Goal: Contribute content: Add original content to the website for others to see

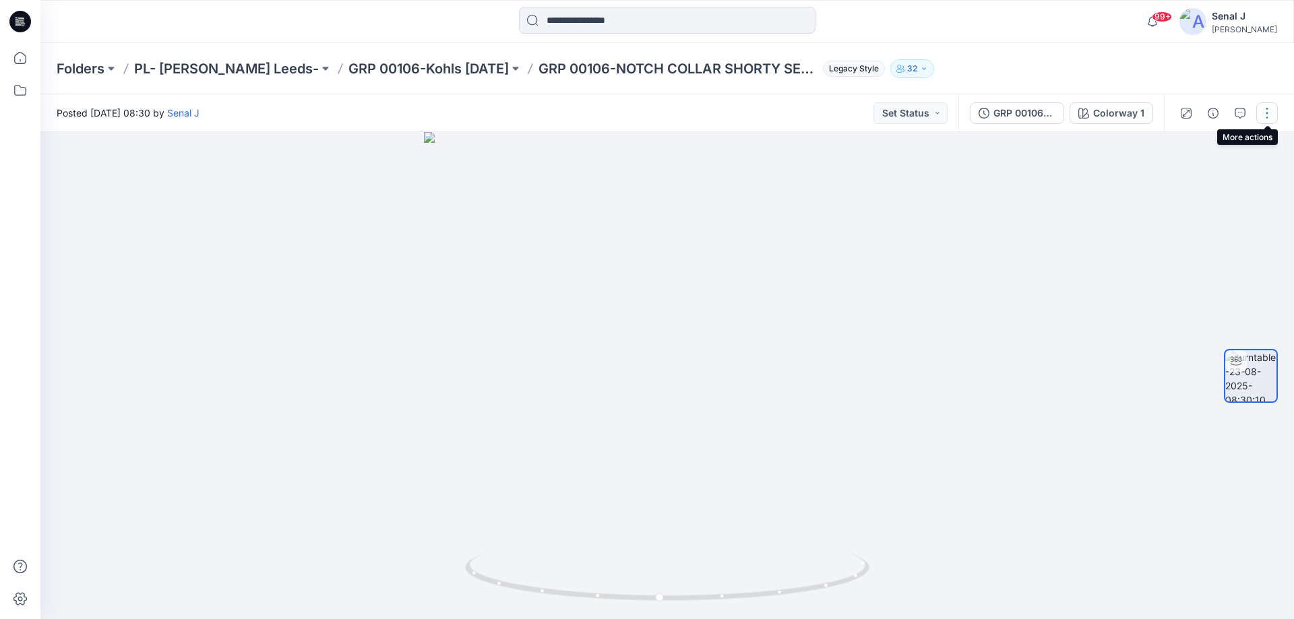
click at [1265, 108] on button "button" at bounding box center [1267, 113] width 22 height 22
click at [1203, 143] on button "Edit" at bounding box center [1210, 144] width 124 height 25
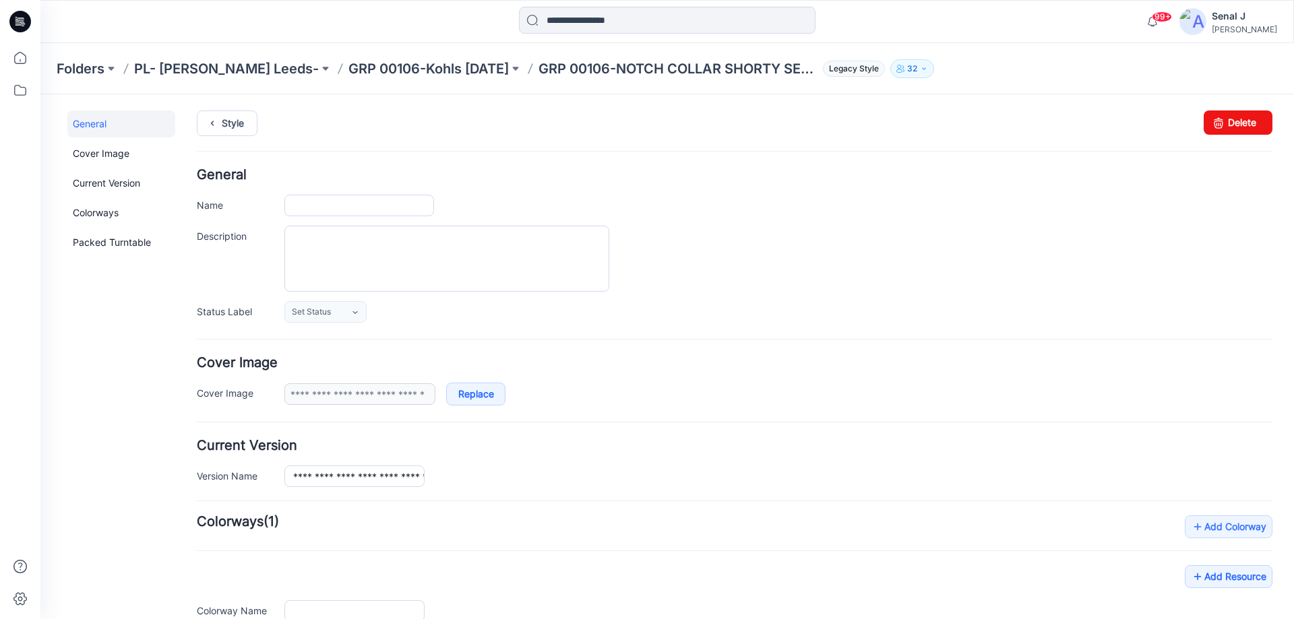
type input "**********"
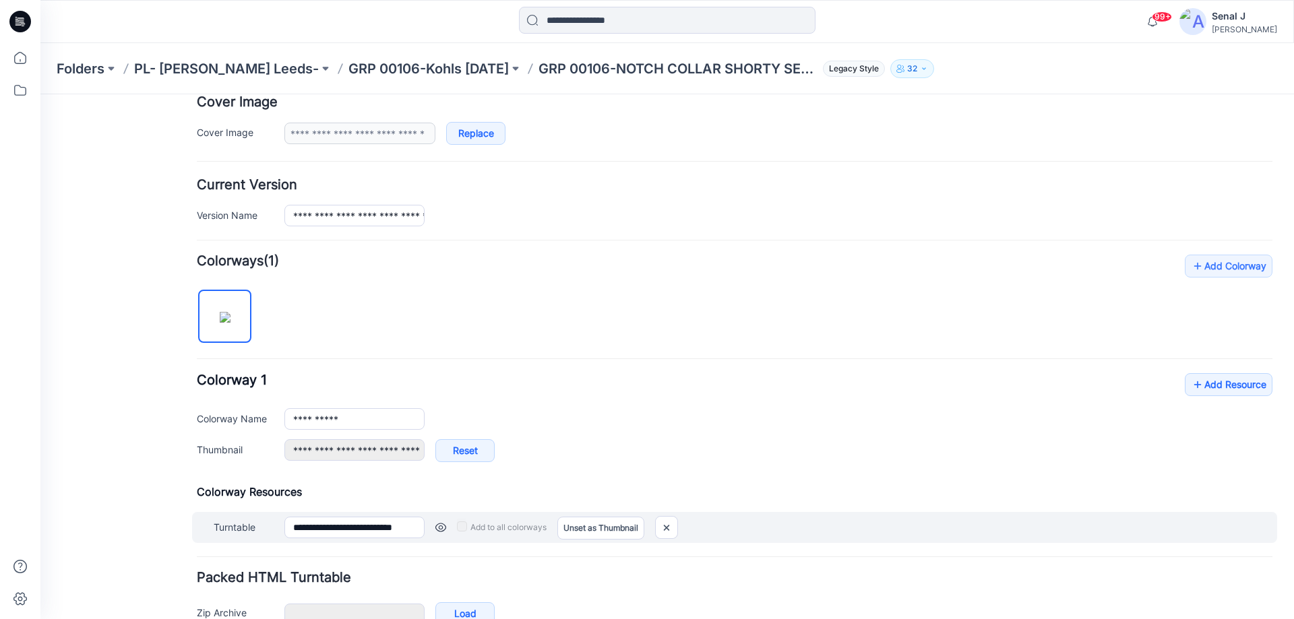
scroll to position [339, 0]
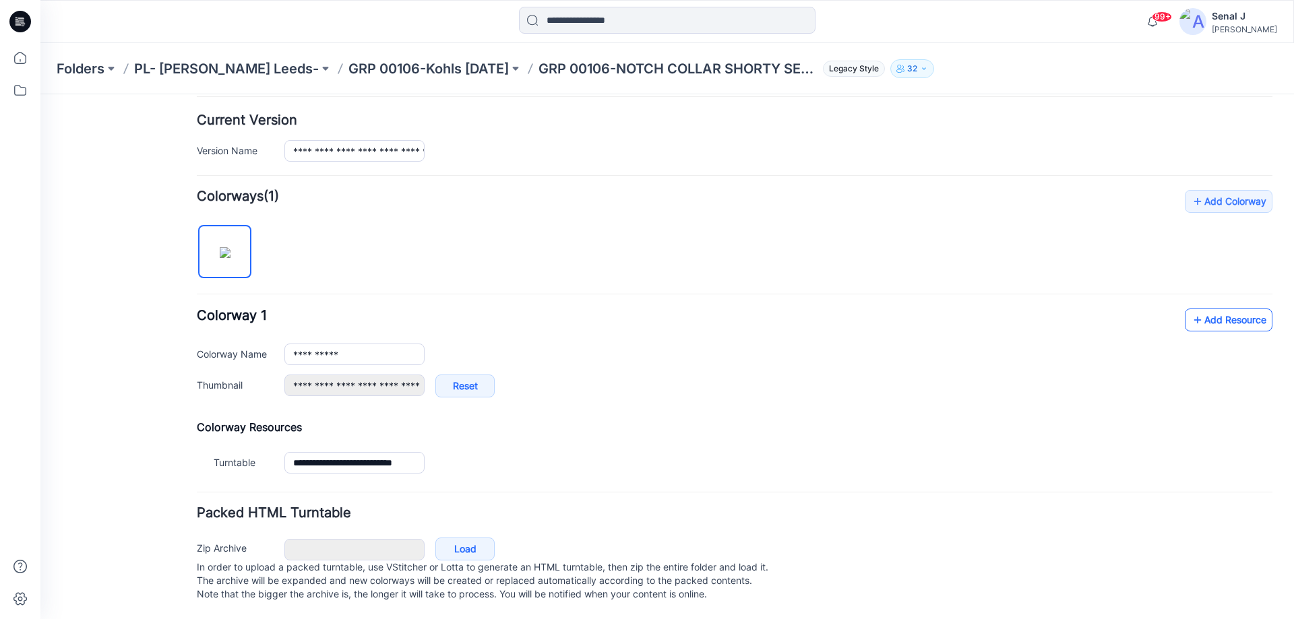
click at [1212, 309] on link "Add Resource" at bounding box center [1228, 320] width 88 height 23
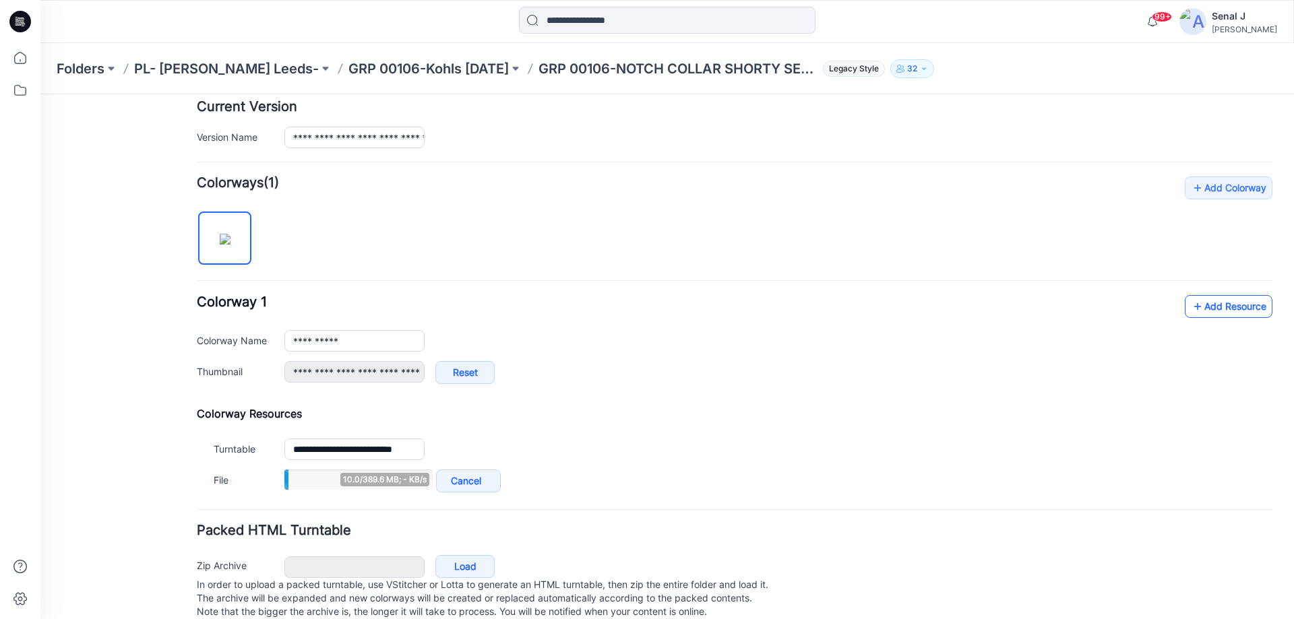
click at [1255, 302] on link "Add Resource" at bounding box center [1228, 306] width 88 height 23
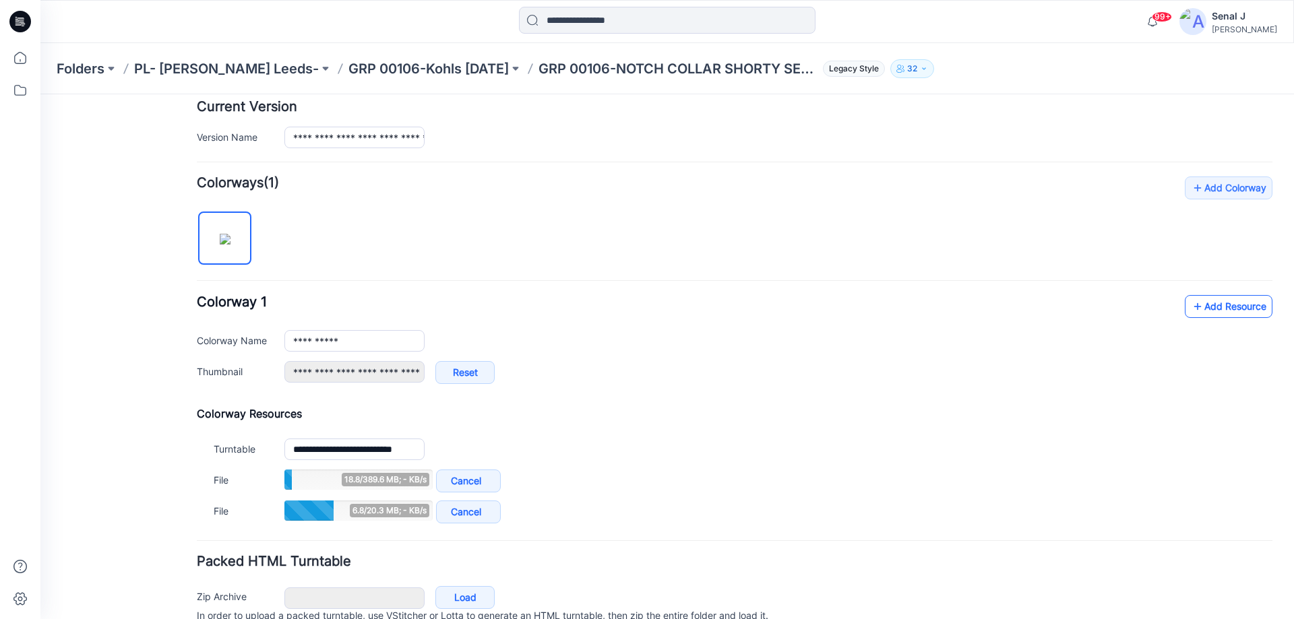
click at [1215, 302] on link "Add Resource" at bounding box center [1228, 306] width 88 height 23
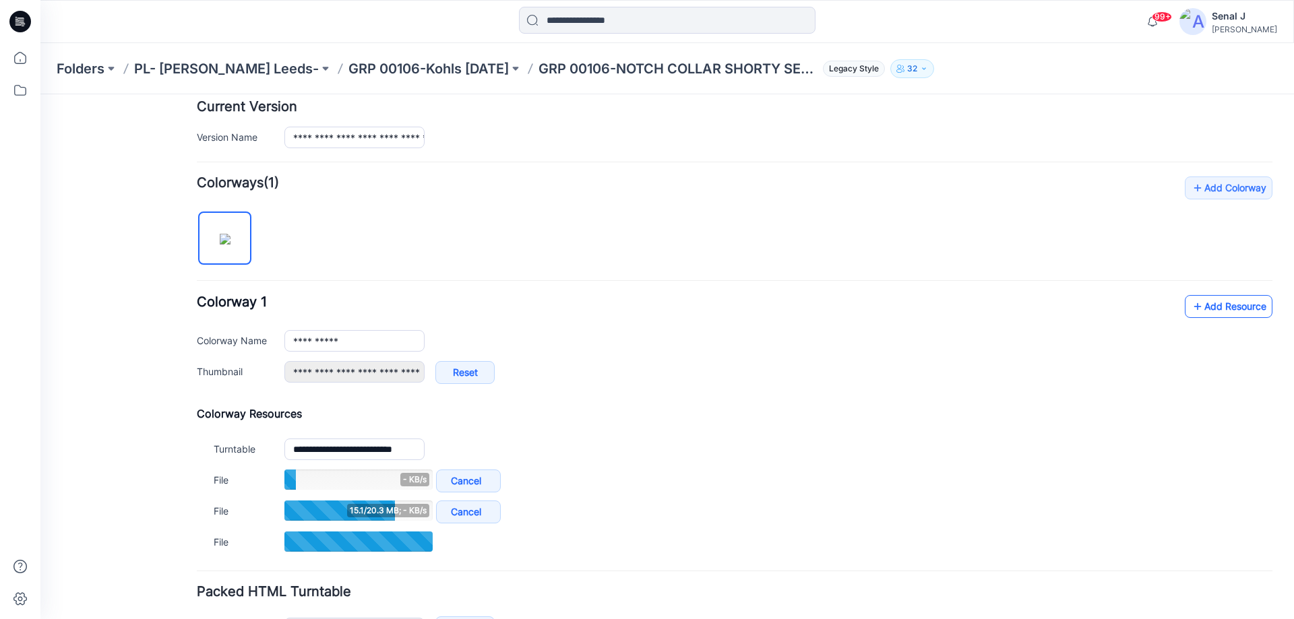
click at [1196, 304] on link "Add Resource" at bounding box center [1228, 306] width 88 height 23
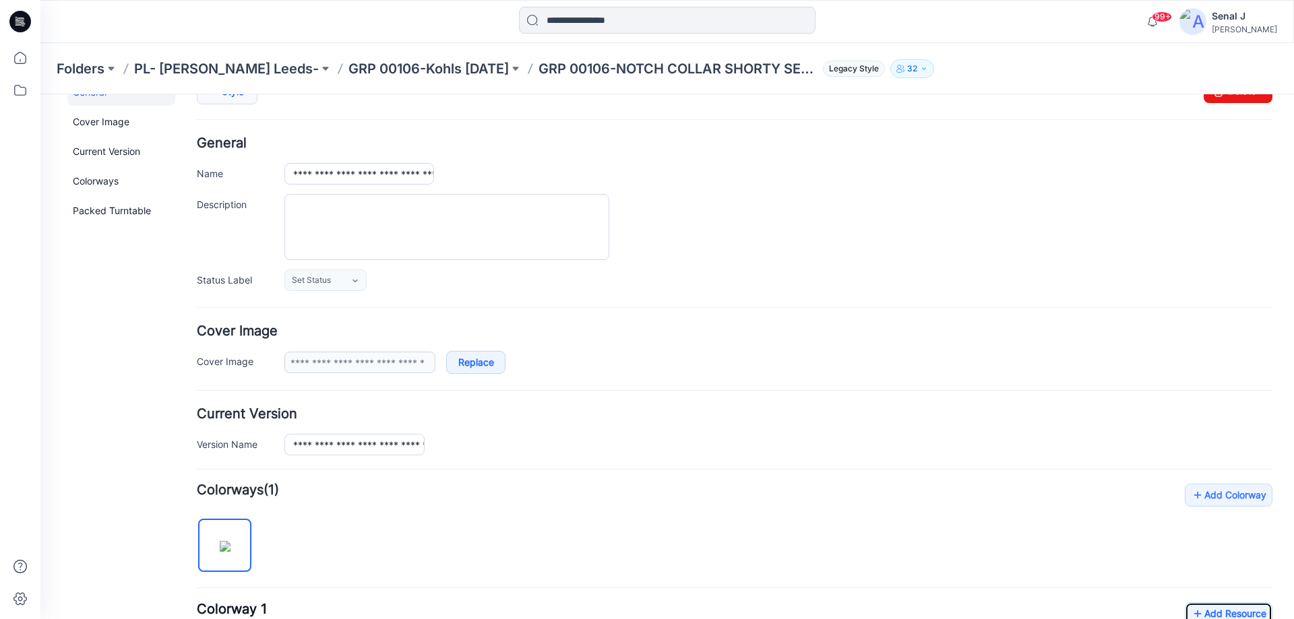
scroll to position [0, 0]
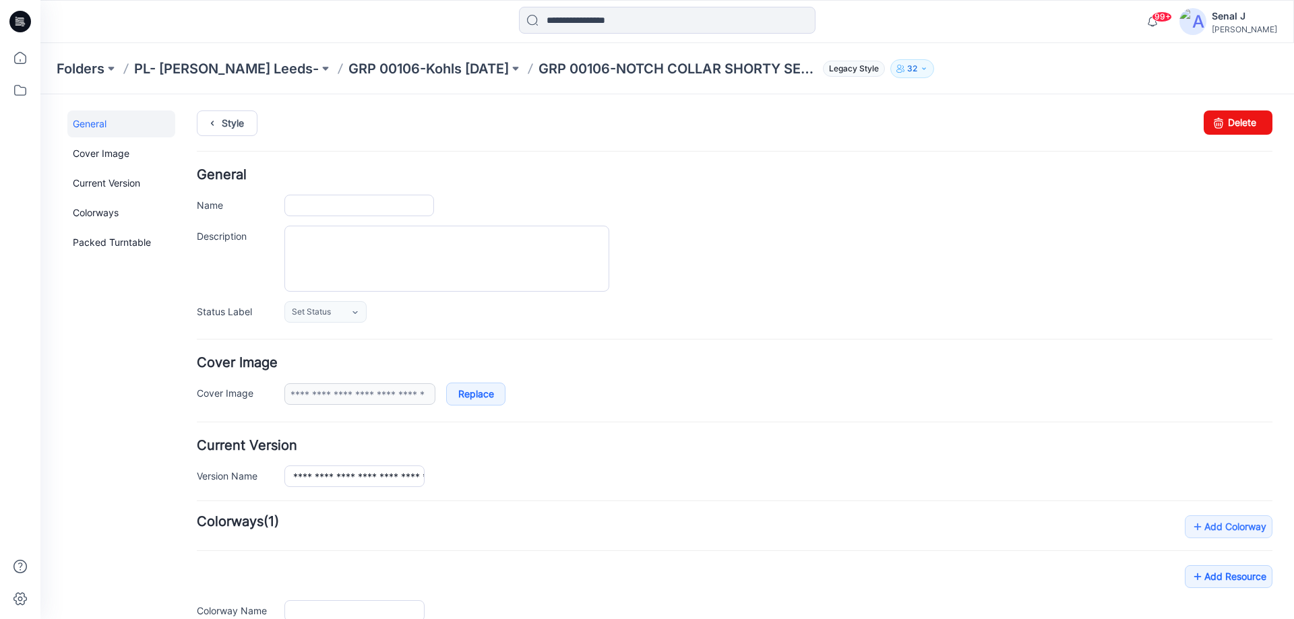
type input "**********"
click at [13, 57] on icon at bounding box center [20, 58] width 30 height 30
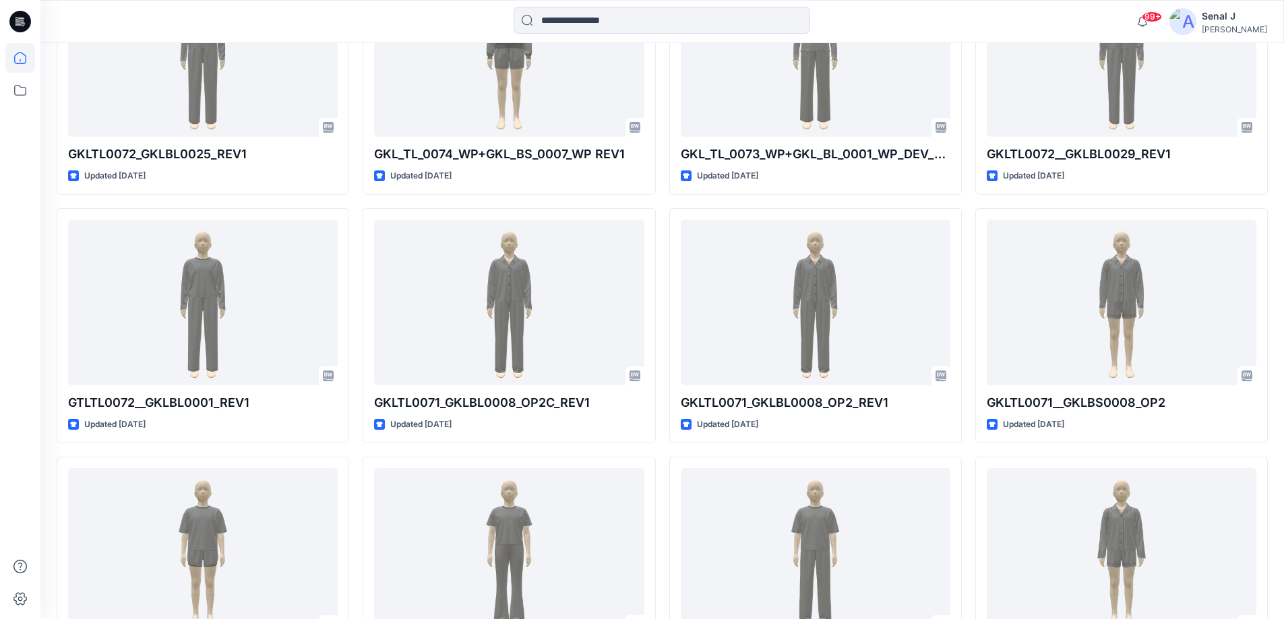
scroll to position [2109, 0]
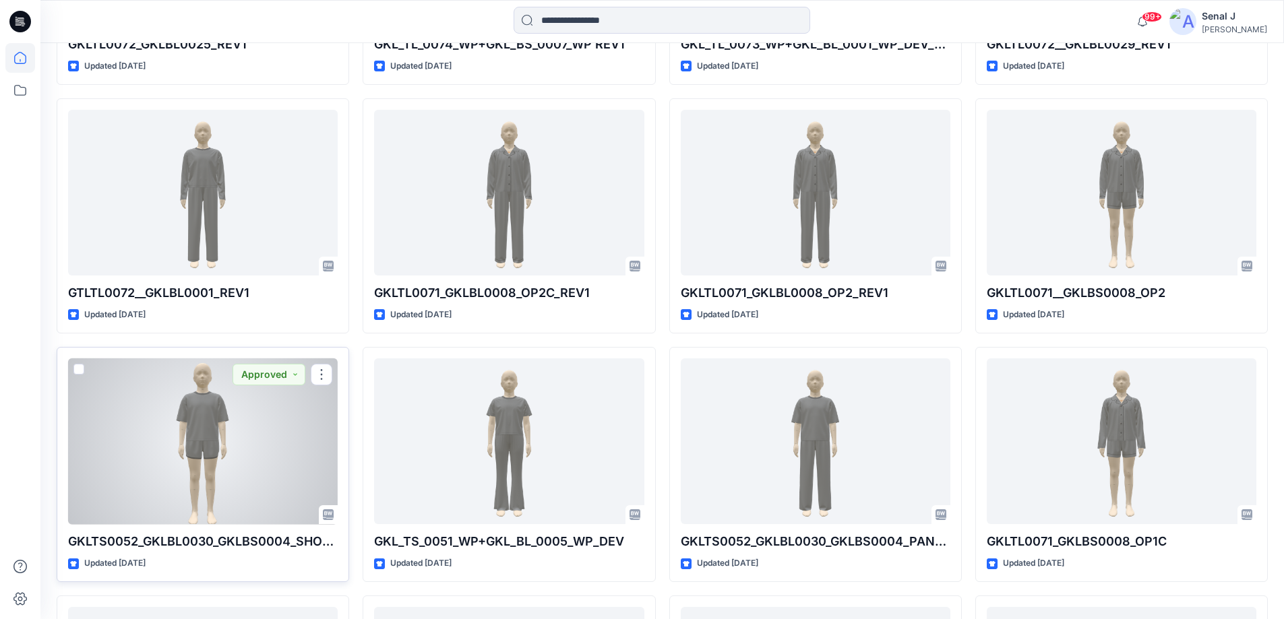
click at [235, 445] on div at bounding box center [203, 441] width 270 height 166
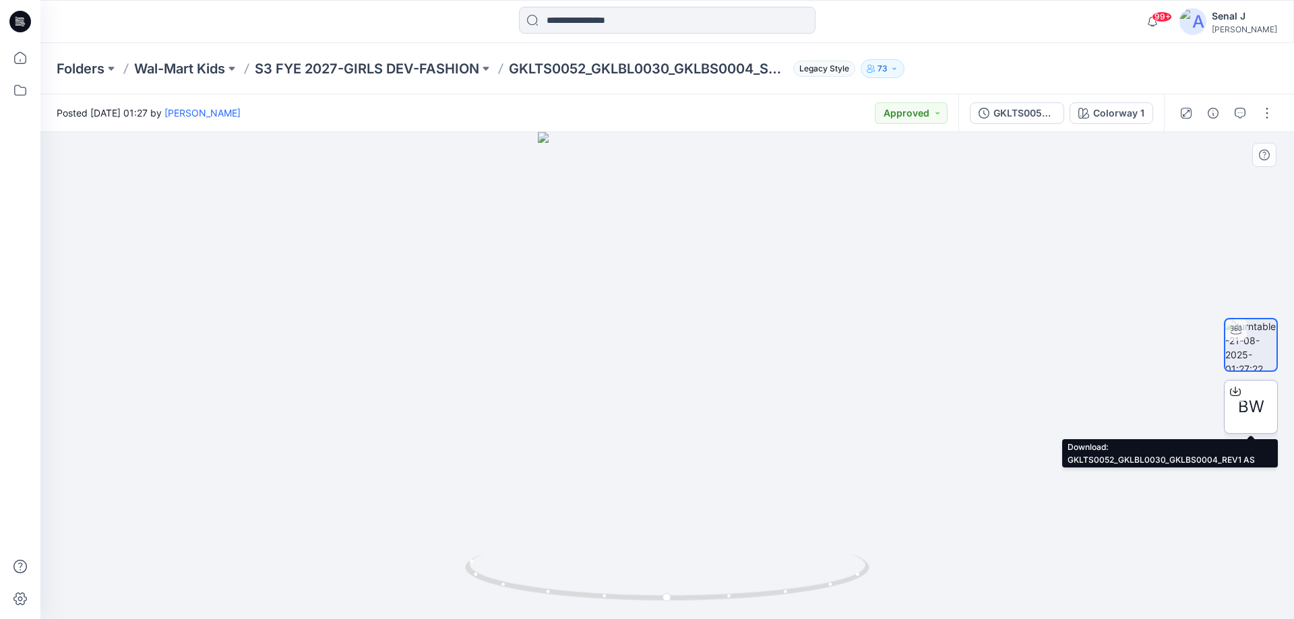
click at [1254, 395] on span "BW" at bounding box center [1251, 407] width 26 height 24
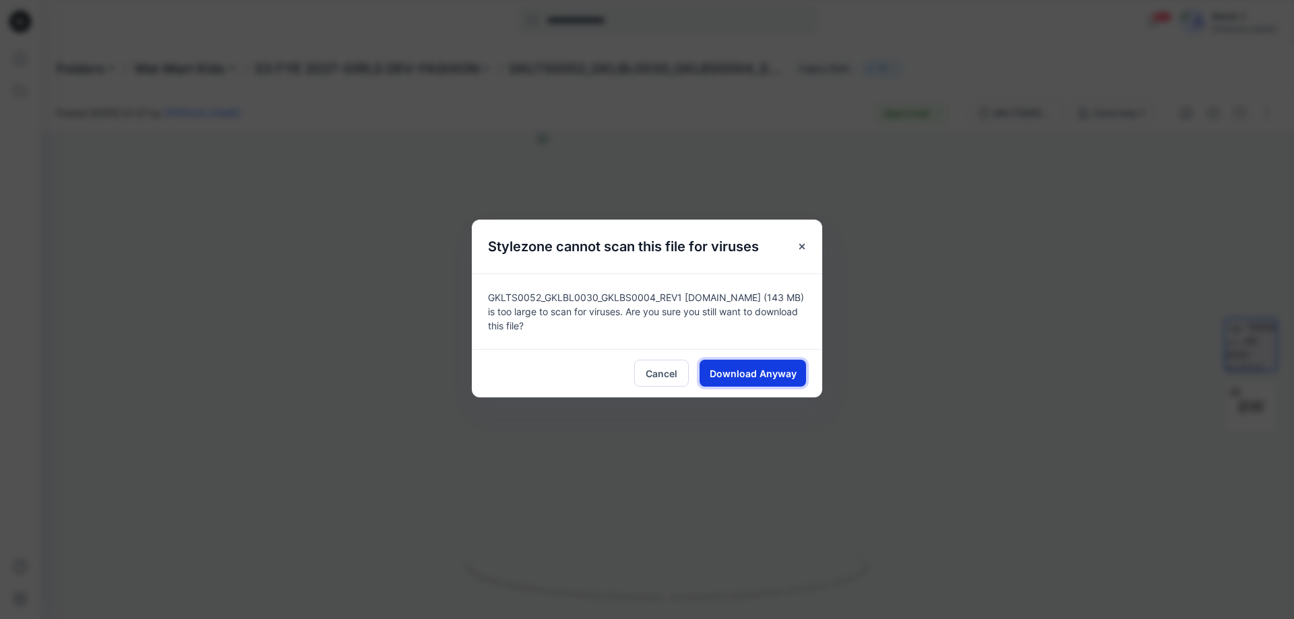
click at [749, 378] on span "Download Anyway" at bounding box center [752, 374] width 87 height 14
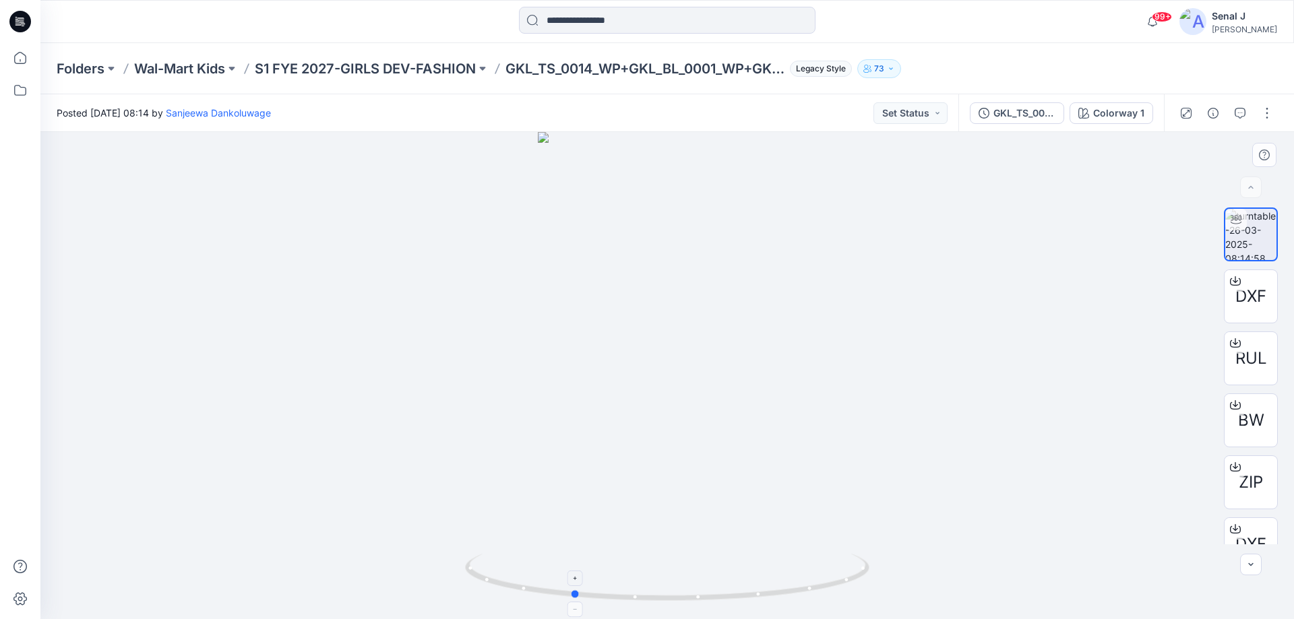
drag, startPoint x: 804, startPoint y: 591, endPoint x: 693, endPoint y: 570, distance: 113.8
click at [709, 586] on icon at bounding box center [669, 579] width 408 height 51
drag, startPoint x: 745, startPoint y: 594, endPoint x: 670, endPoint y: 590, distance: 74.9
click at [670, 590] on icon at bounding box center [669, 579] width 408 height 51
drag, startPoint x: 791, startPoint y: 591, endPoint x: 677, endPoint y: 516, distance: 136.2
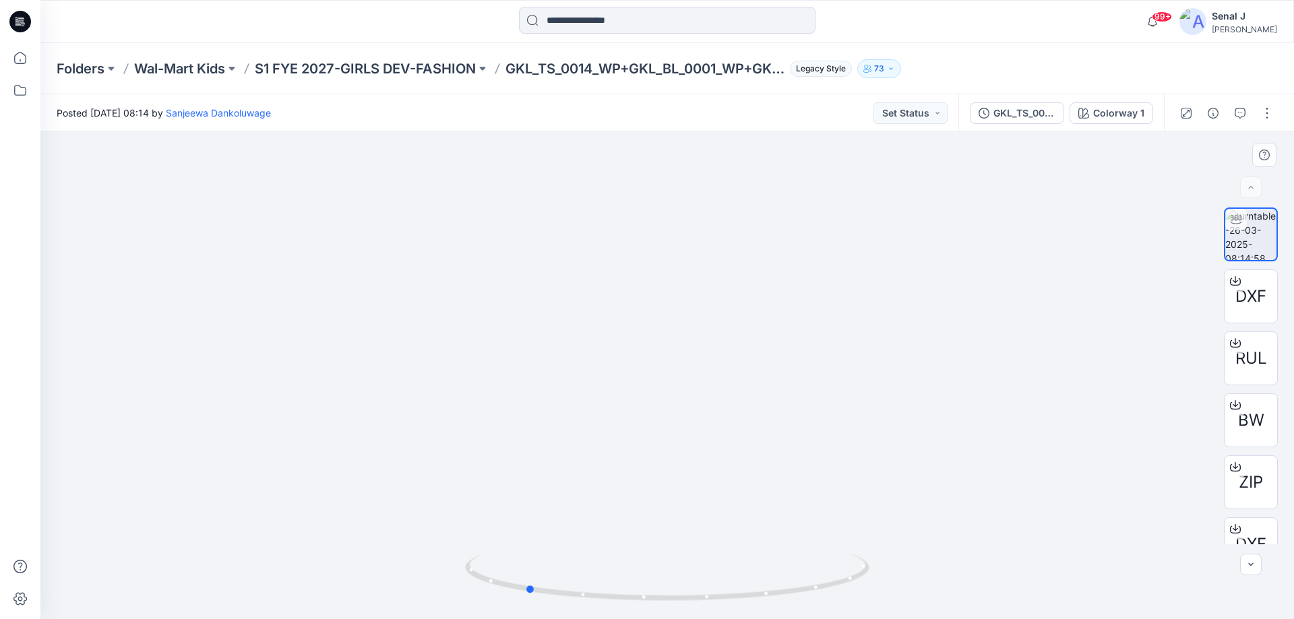
click at [746, 579] on icon at bounding box center [669, 579] width 408 height 51
click at [323, 67] on p "S1 FYE 2027-GIRLS DEV-FASHION" at bounding box center [365, 68] width 221 height 19
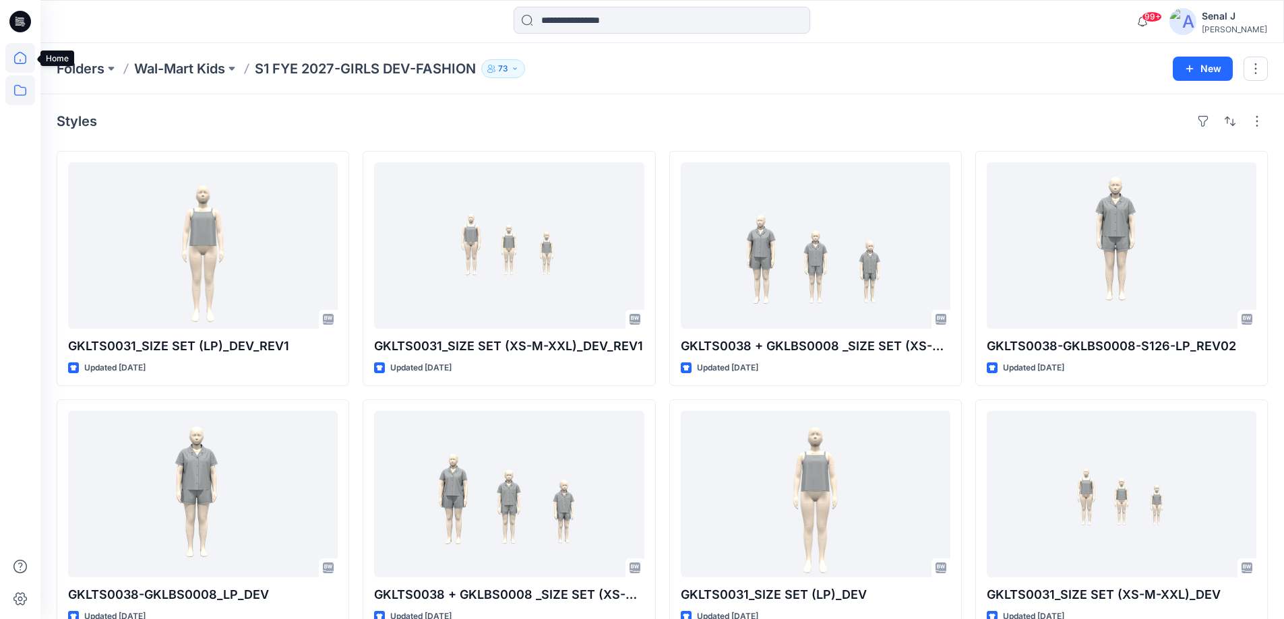
click at [22, 56] on icon at bounding box center [20, 58] width 30 height 30
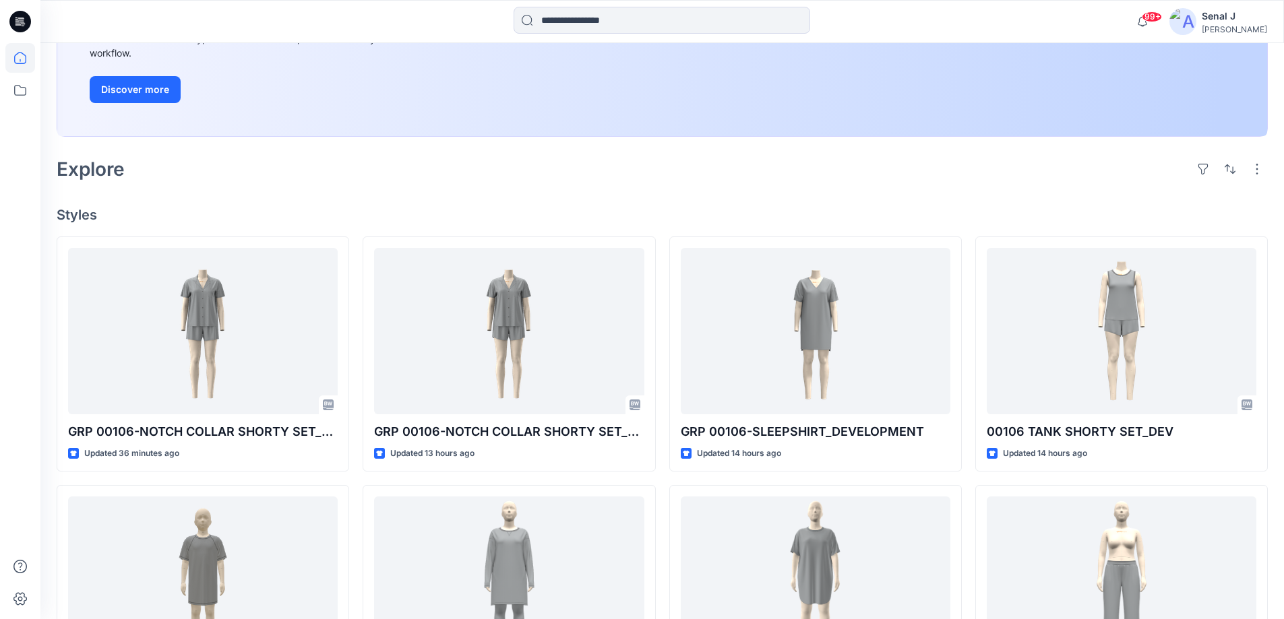
scroll to position [270, 0]
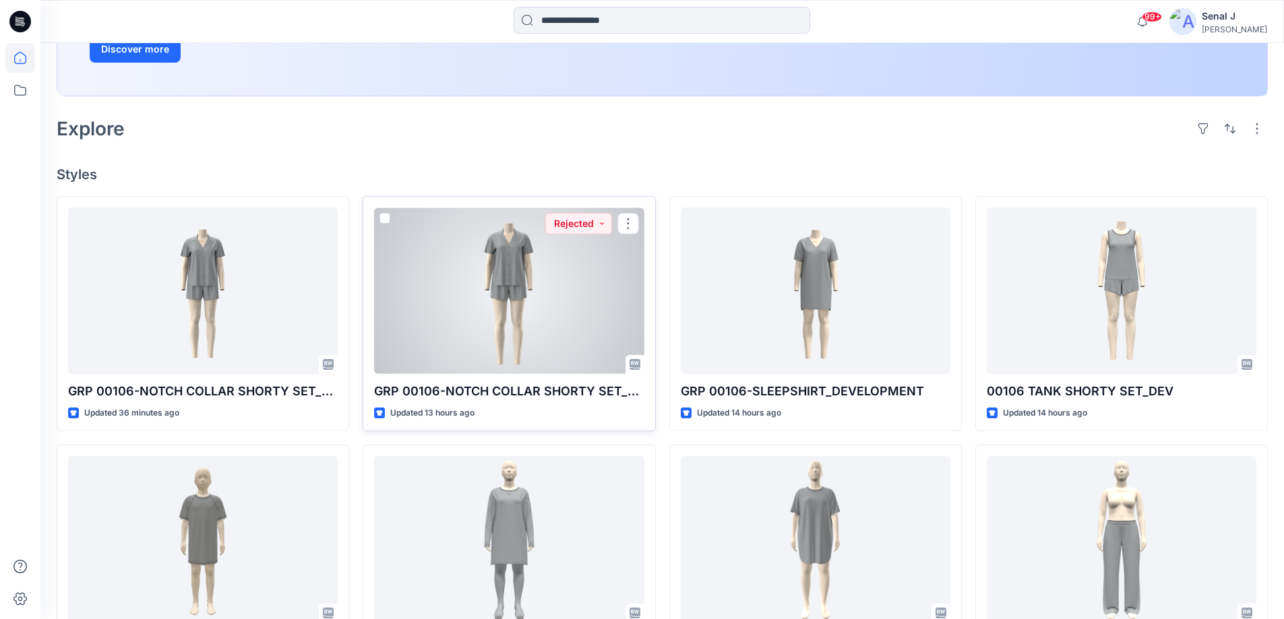
click at [547, 280] on div at bounding box center [509, 291] width 270 height 166
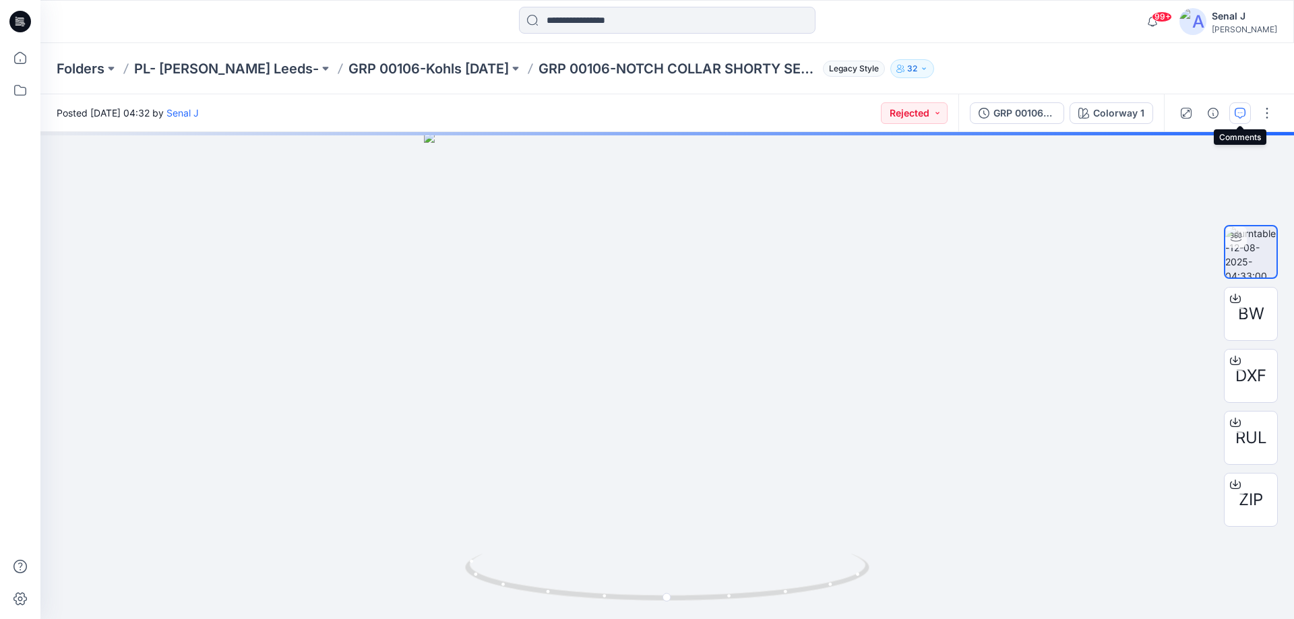
click at [1238, 113] on icon "button" at bounding box center [1239, 113] width 11 height 11
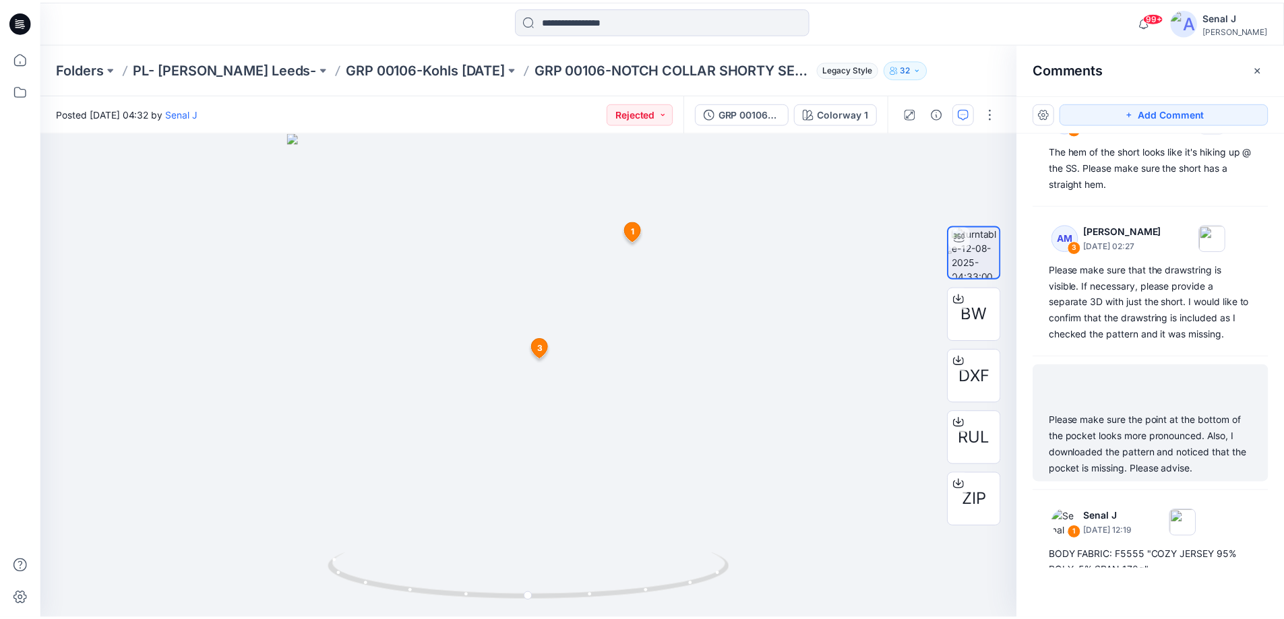
scroll to position [69, 0]
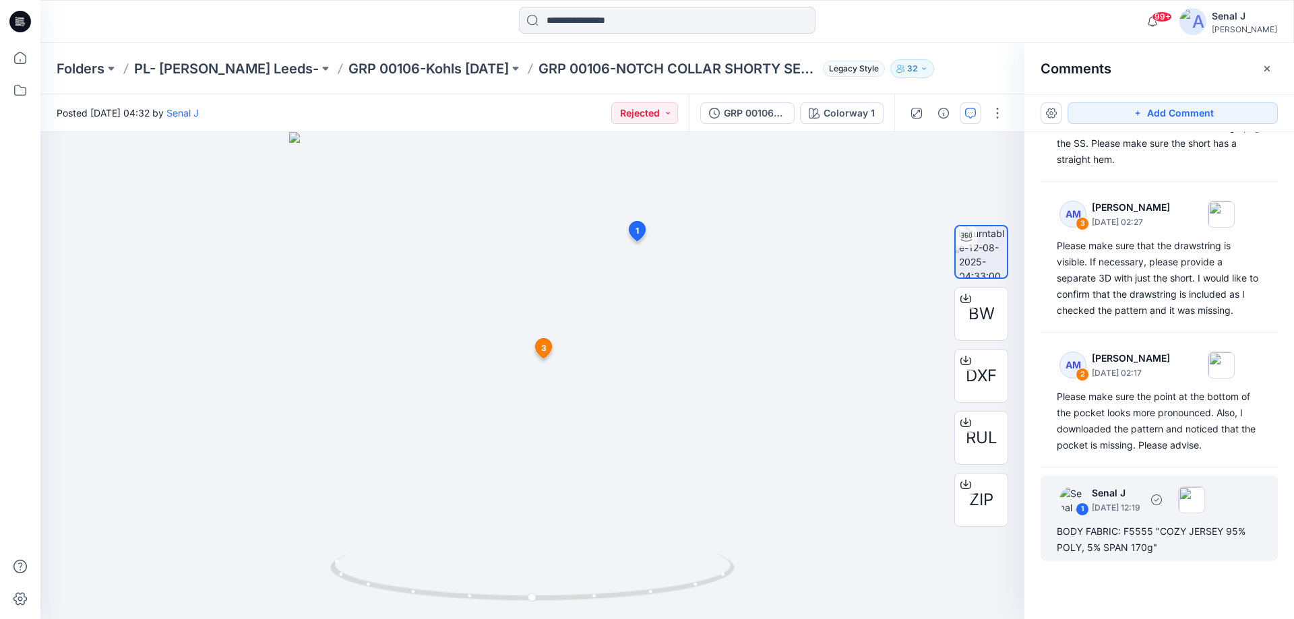
click at [1118, 532] on div "BODY FABRIC: F5555 "COZY JERSEY 95% POLY, 5% SPAN 170g"" at bounding box center [1158, 540] width 205 height 32
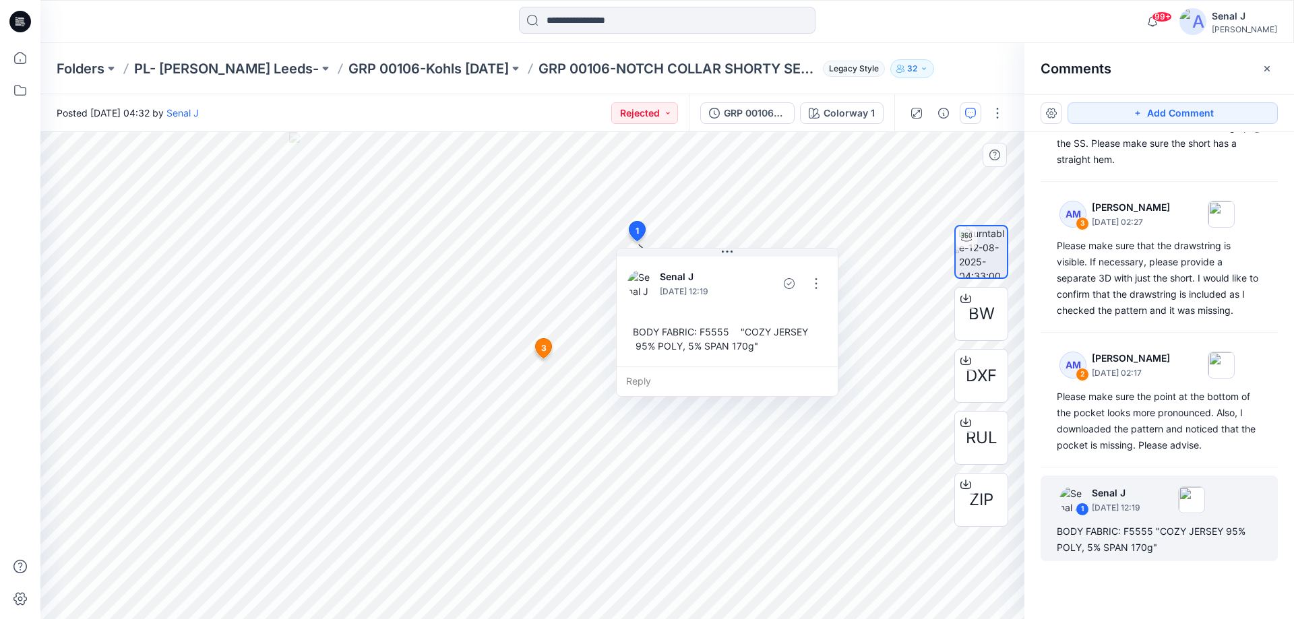
click at [637, 330] on div "BODY FABRIC: F5555 "COZY JERSEY 95% POLY, 5% SPAN 170g"" at bounding box center [726, 338] width 199 height 39
drag, startPoint x: 637, startPoint y: 330, endPoint x: 819, endPoint y: 350, distance: 183.0
click at [819, 350] on div "BODY FABRIC: F5555 "COZY JERSEY 95% POLY, 5% SPAN 170g"" at bounding box center [726, 338] width 199 height 39
copy div "BODY FABRIC: F5555 "COZY JERSEY 95% POLY, 5% SPAN 170g" Reply 3 AM Alexandra Me…"
click at [11, 53] on icon at bounding box center [20, 58] width 30 height 30
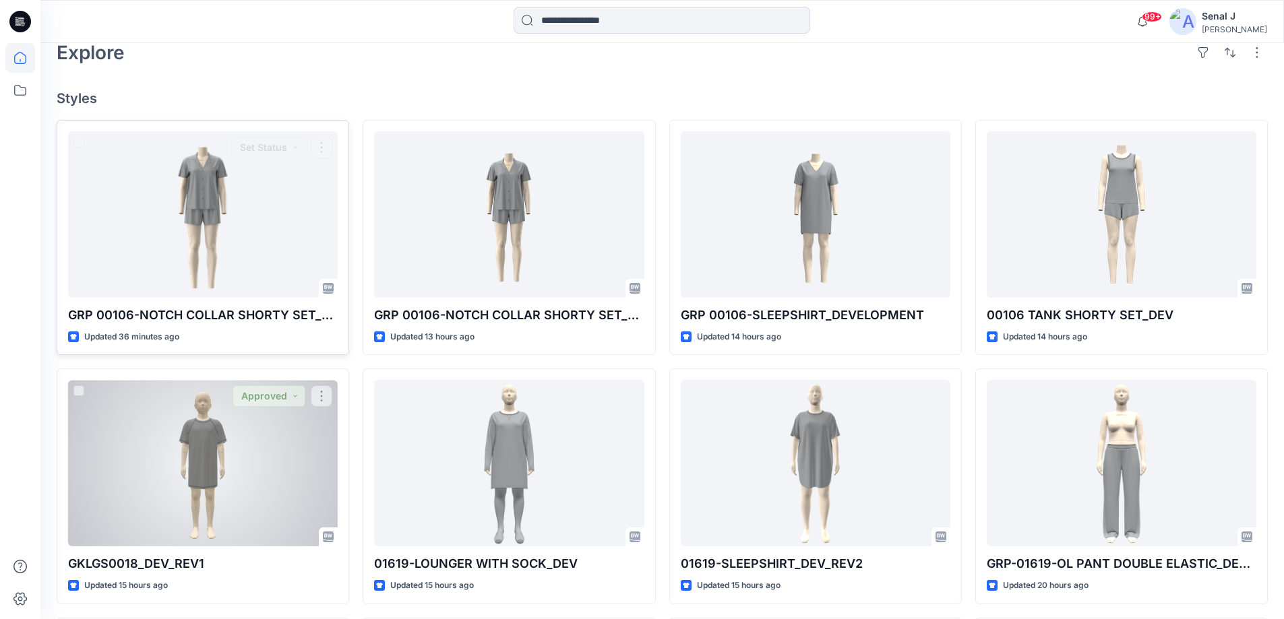
scroll to position [359, 0]
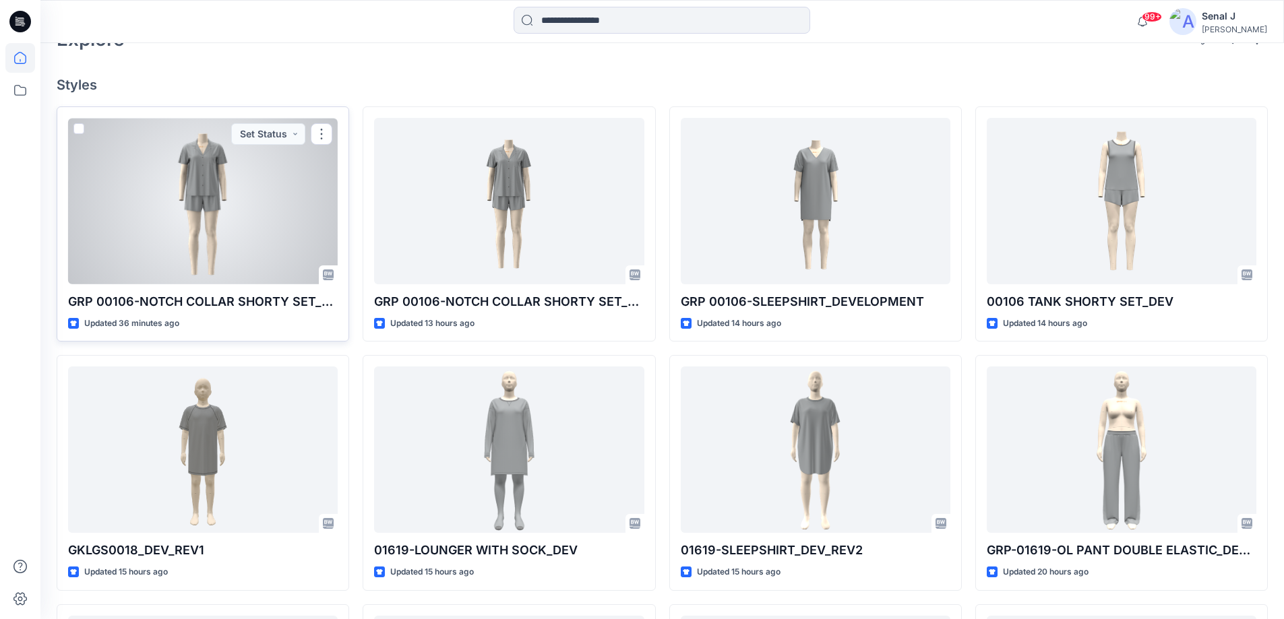
click at [210, 195] on div at bounding box center [203, 201] width 270 height 166
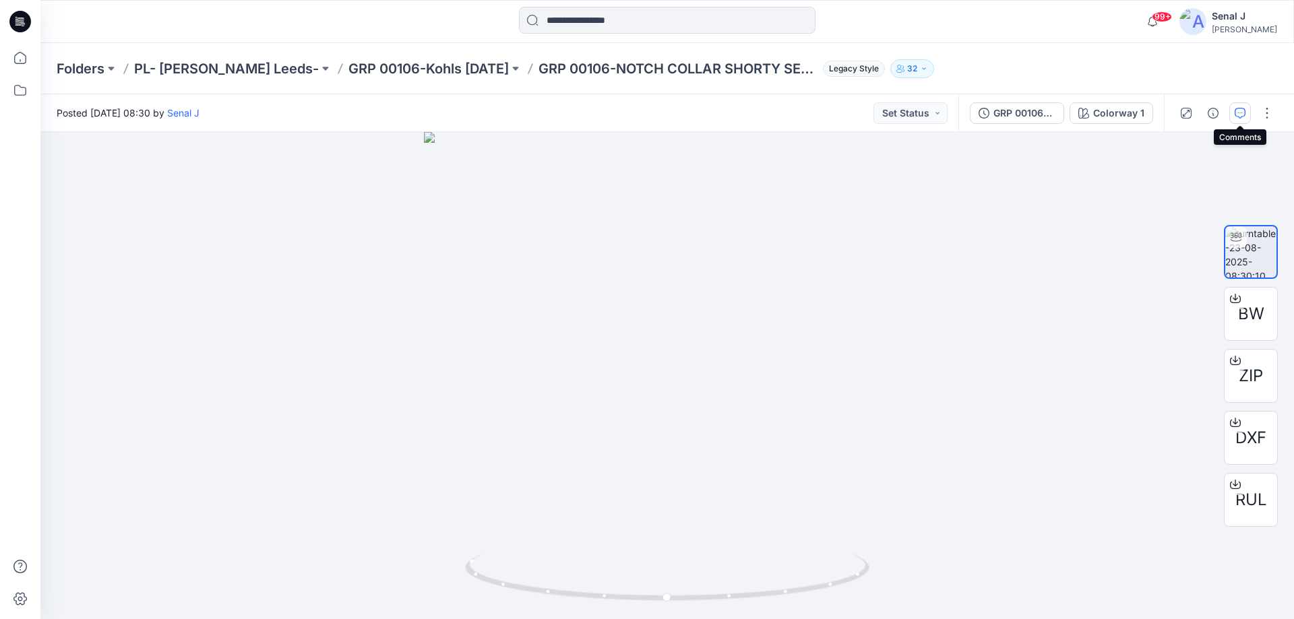
click at [1238, 113] on icon "button" at bounding box center [1239, 113] width 11 height 11
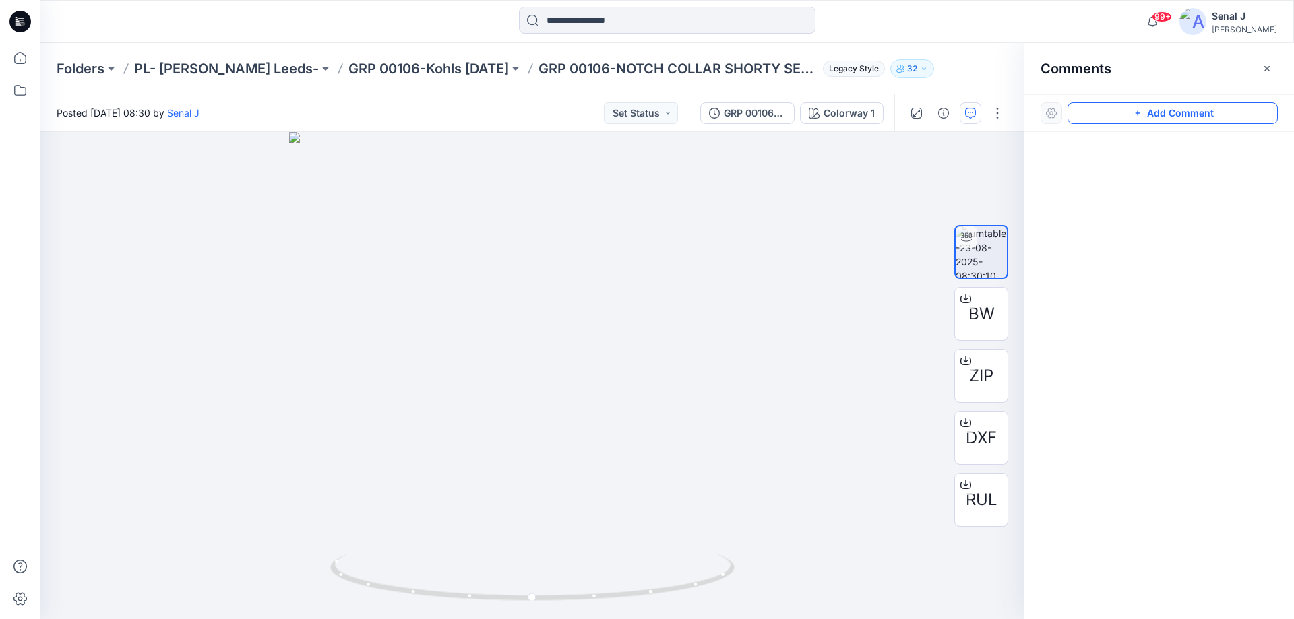
click at [1193, 115] on button "Add Comment" at bounding box center [1172, 113] width 210 height 22
click at [622, 216] on div "1" at bounding box center [532, 375] width 984 height 487
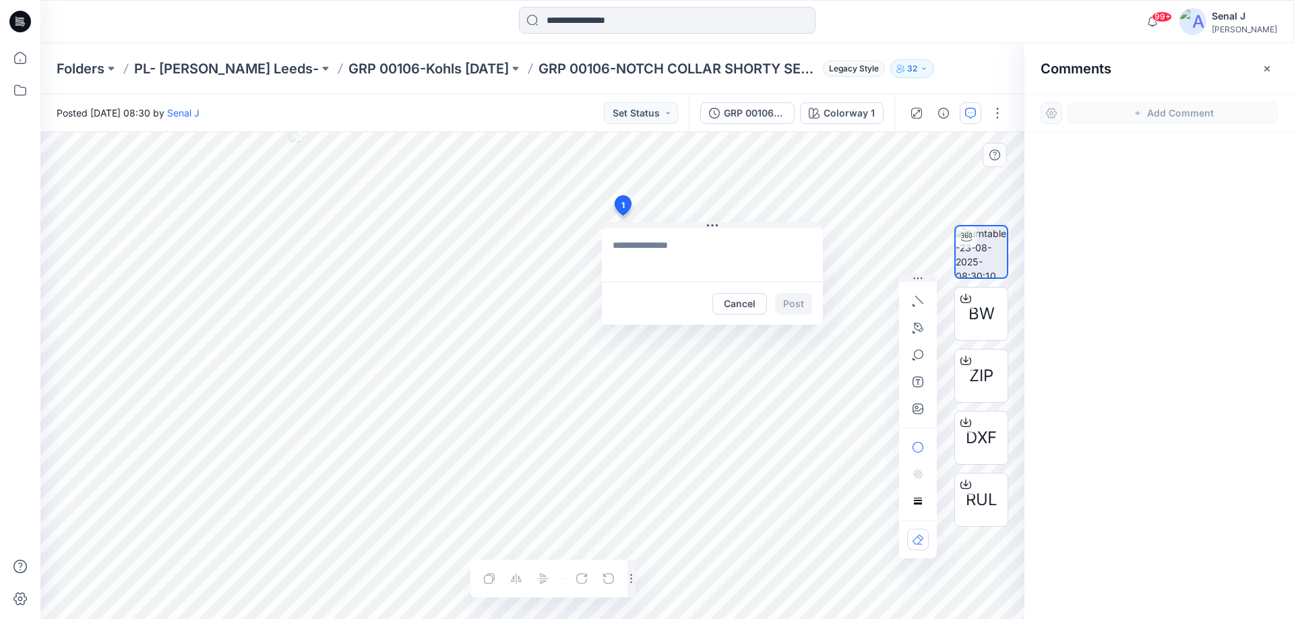
type textarea "**********"
click at [801, 301] on button "Post" at bounding box center [793, 304] width 37 height 22
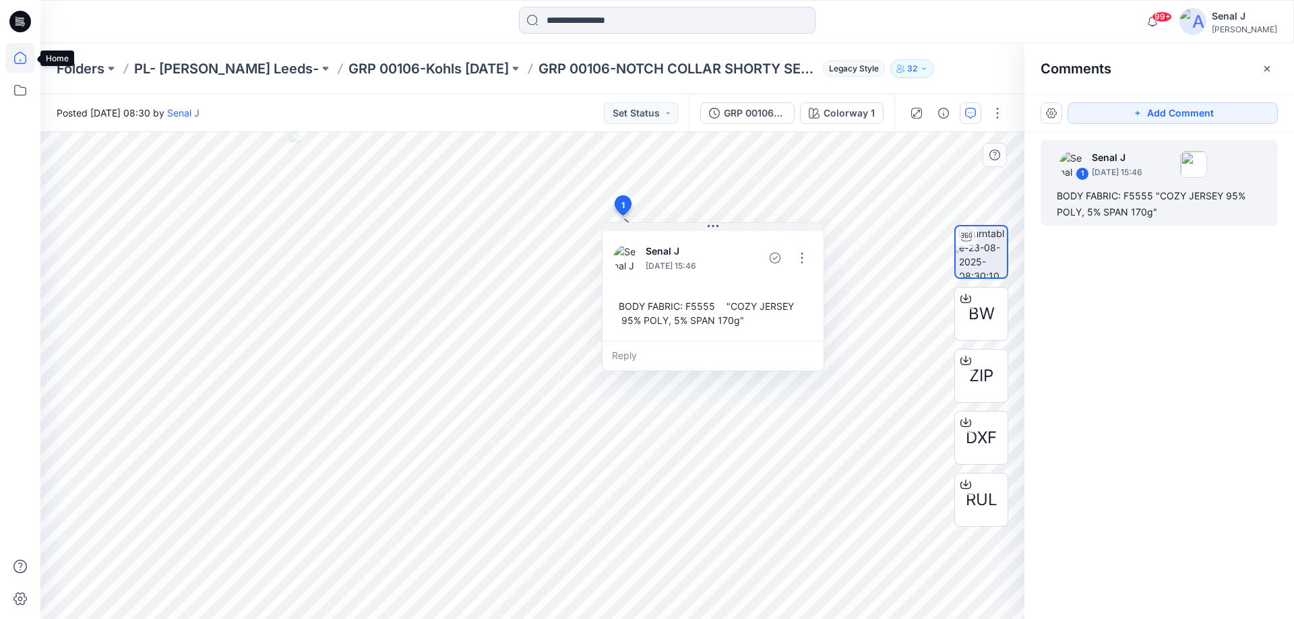
click at [23, 59] on icon at bounding box center [20, 58] width 30 height 30
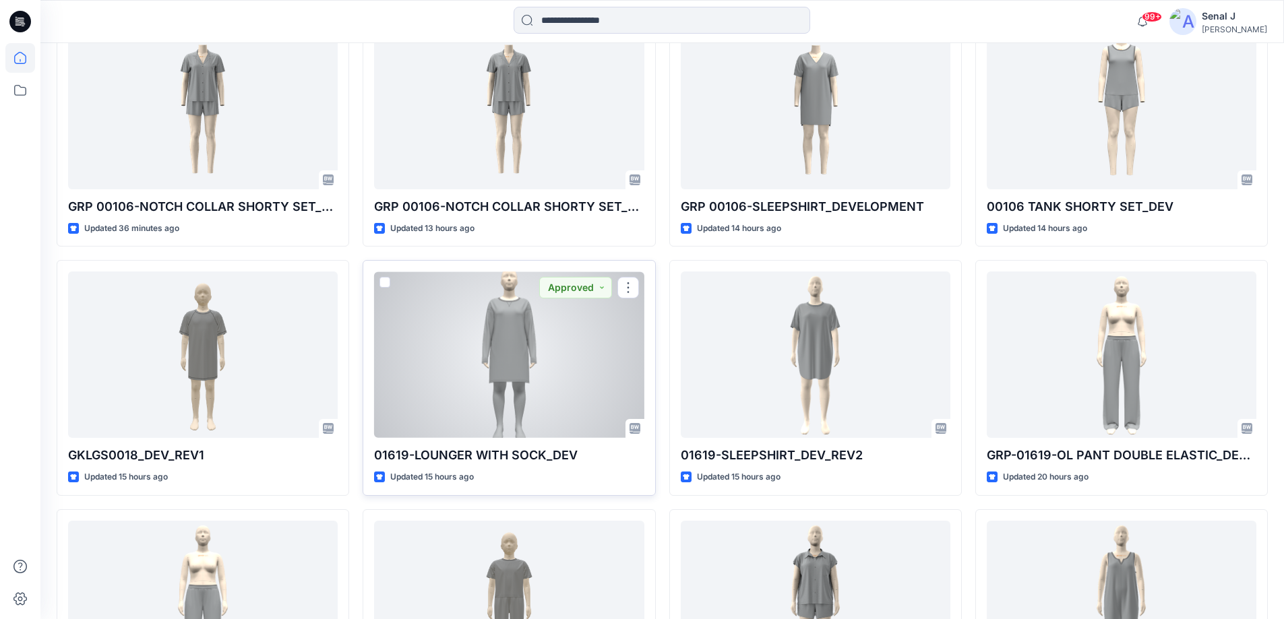
scroll to position [359, 0]
